Goal: Check status: Check status

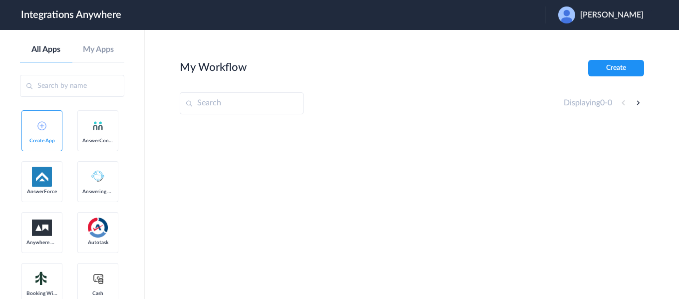
click at [607, 20] on div "[PERSON_NAME]" at bounding box center [605, 14] width 95 height 17
click at [574, 38] on link "Logout" at bounding box center [563, 40] width 21 height 7
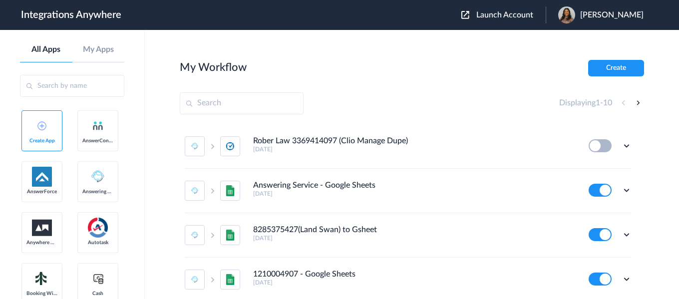
click at [521, 19] on button "Launch Account" at bounding box center [503, 14] width 84 height 9
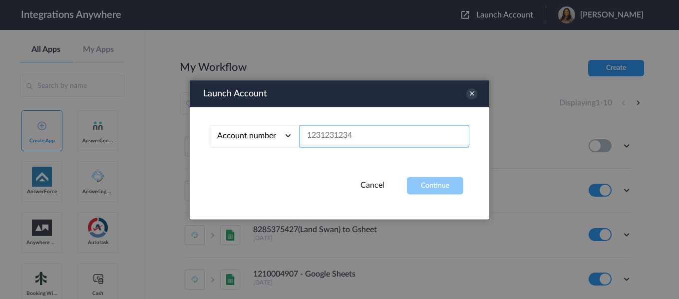
paste input "5208603287"
type input "5208603287"
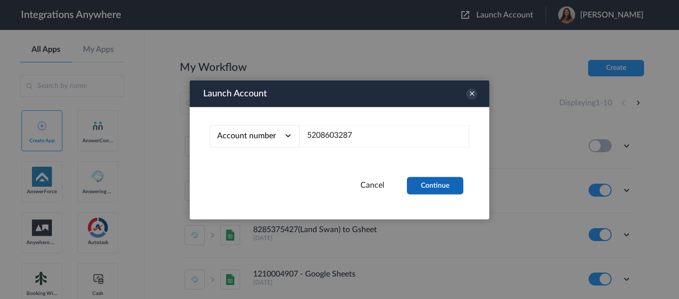
click at [438, 189] on button "Continue" at bounding box center [435, 185] width 56 height 17
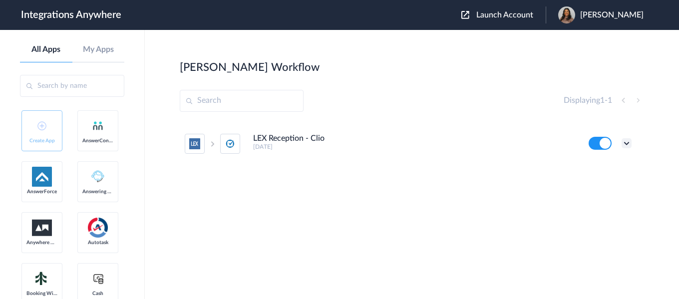
click at [628, 143] on icon at bounding box center [627, 143] width 10 height 10
click at [598, 188] on link "Task history" at bounding box center [598, 184] width 48 height 7
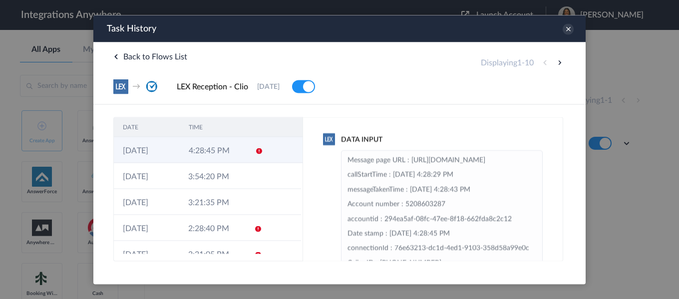
click at [213, 153] on td "4:28:45 PM" at bounding box center [213, 150] width 66 height 26
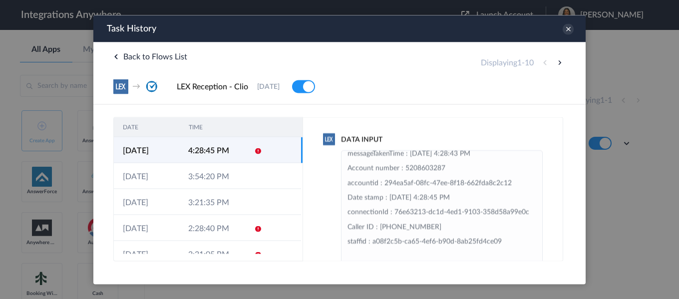
scroll to position [96, 0]
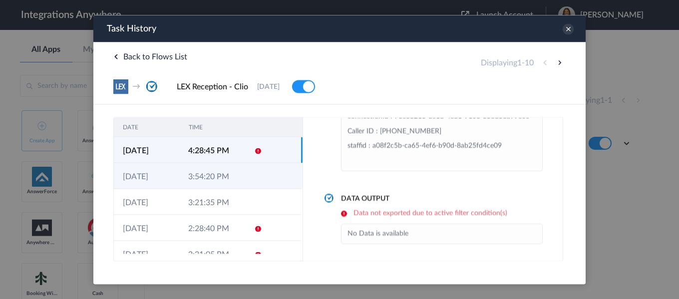
click at [226, 182] on td "3:54:20 PM" at bounding box center [211, 176] width 65 height 26
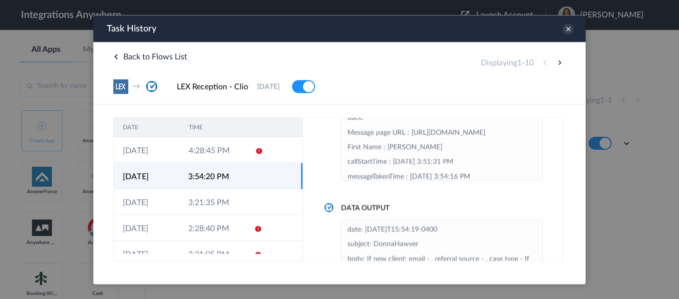
scroll to position [29, 0]
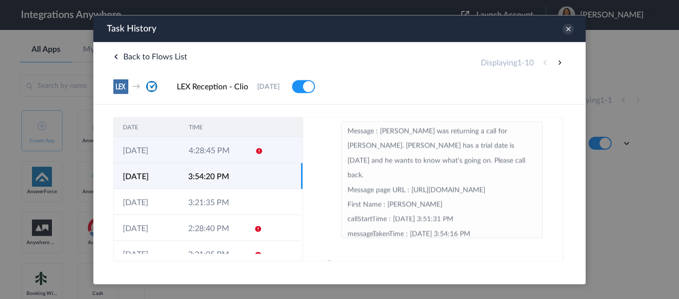
click at [225, 160] on td "4:28:45 PM" at bounding box center [213, 150] width 66 height 26
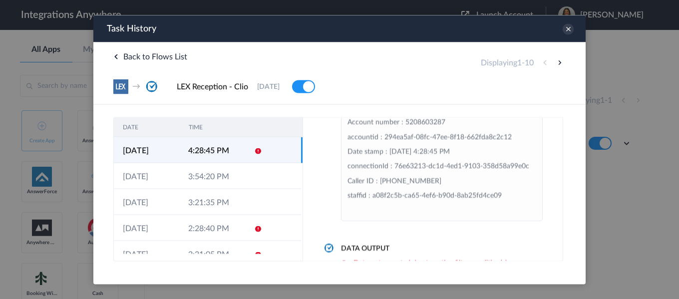
scroll to position [0, 0]
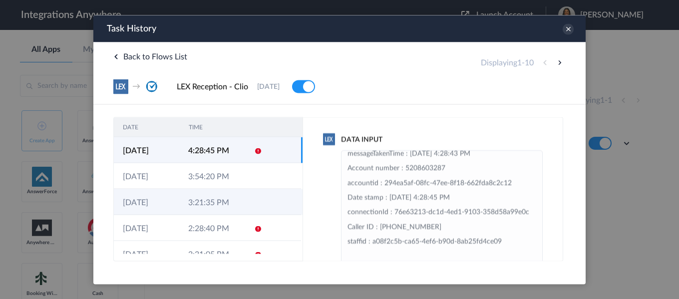
click at [227, 199] on td "3:21:35 PM" at bounding box center [211, 202] width 65 height 26
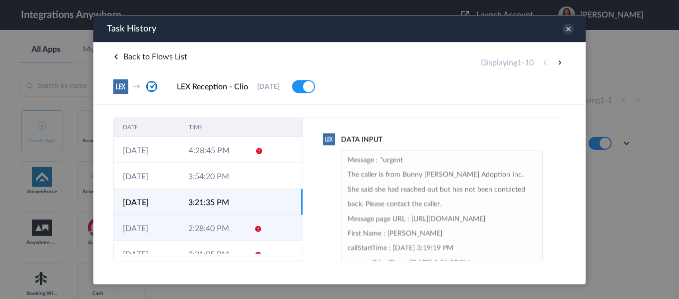
click at [228, 225] on td "2:28:40 PM" at bounding box center [211, 228] width 65 height 26
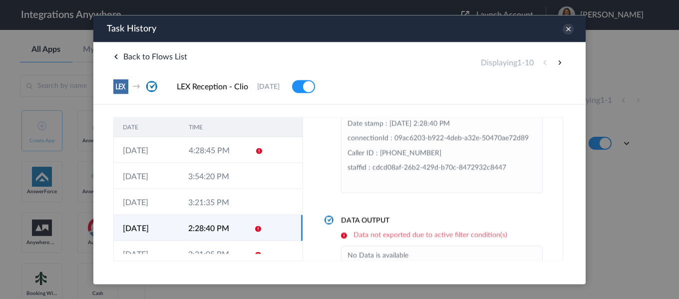
scroll to position [96, 0]
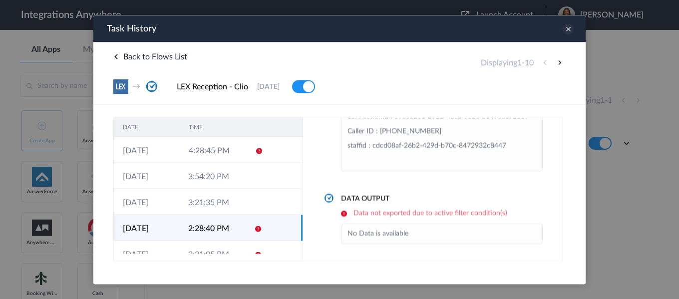
click at [568, 27] on icon at bounding box center [568, 28] width 11 height 11
